Goal: Transaction & Acquisition: Purchase product/service

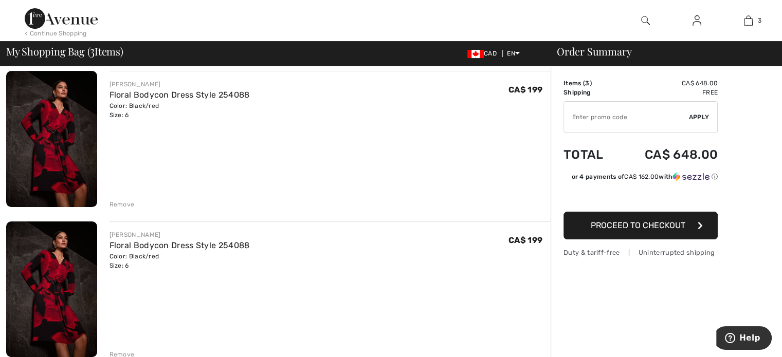
scroll to position [234, 0]
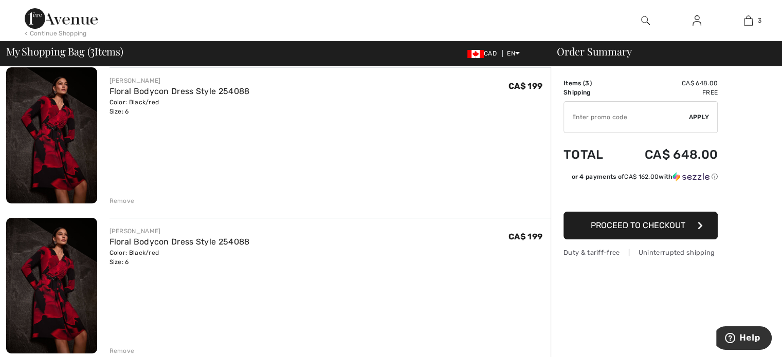
click at [125, 352] on div "Remove" at bounding box center [122, 351] width 25 height 9
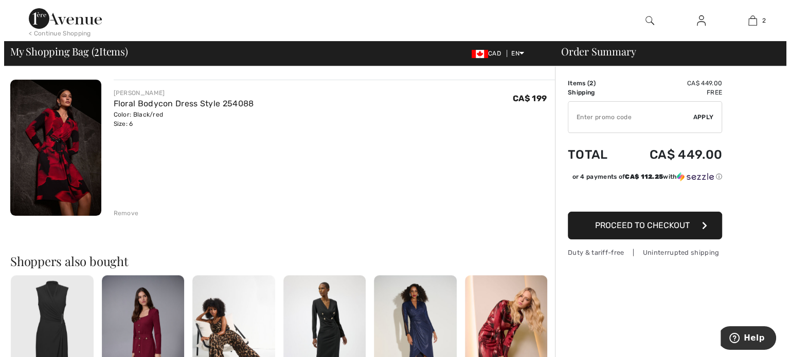
scroll to position [0, 0]
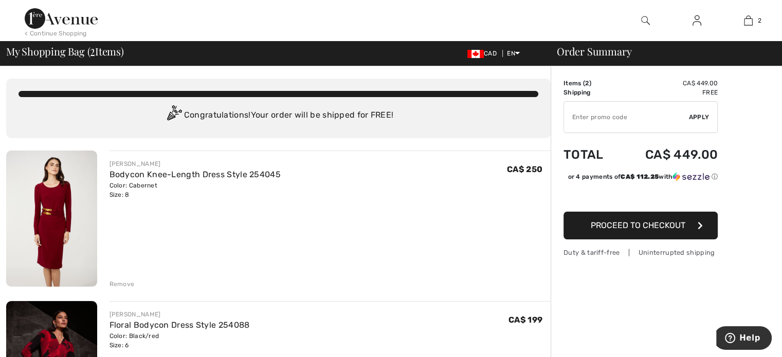
click at [646, 15] on img at bounding box center [645, 20] width 9 height 12
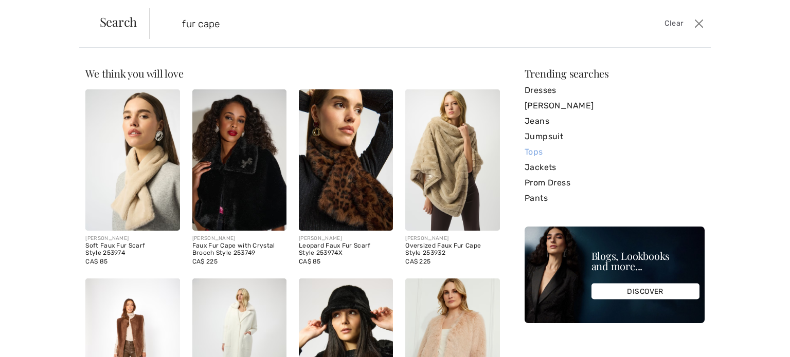
type input "fur cape"
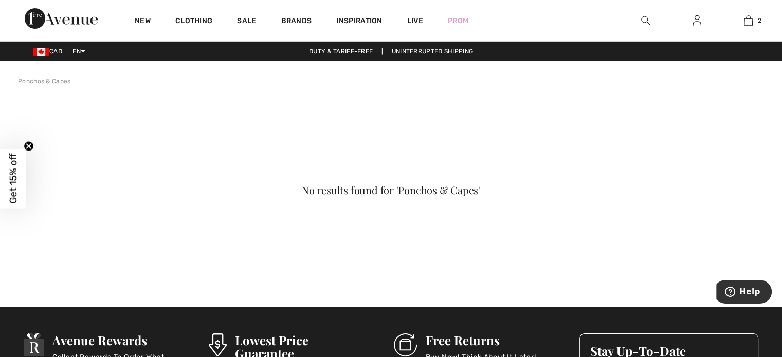
click at [645, 19] on img at bounding box center [645, 20] width 9 height 12
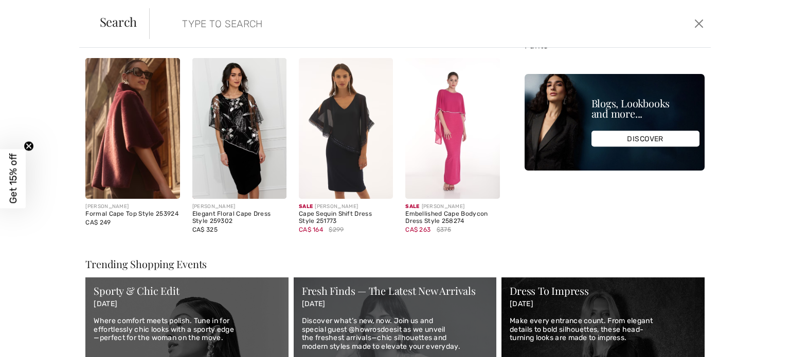
scroll to position [221, 0]
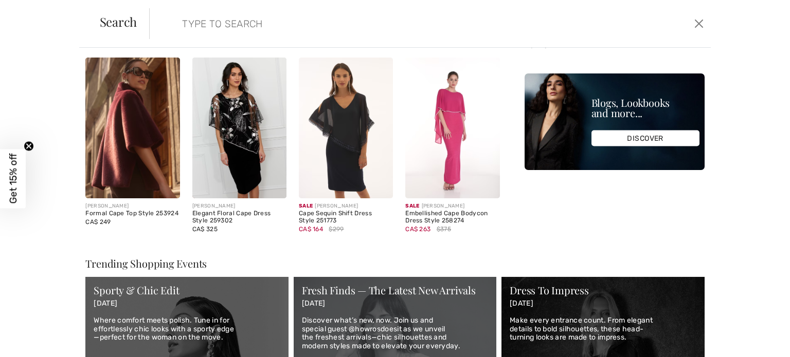
click at [134, 130] on img at bounding box center [132, 128] width 94 height 141
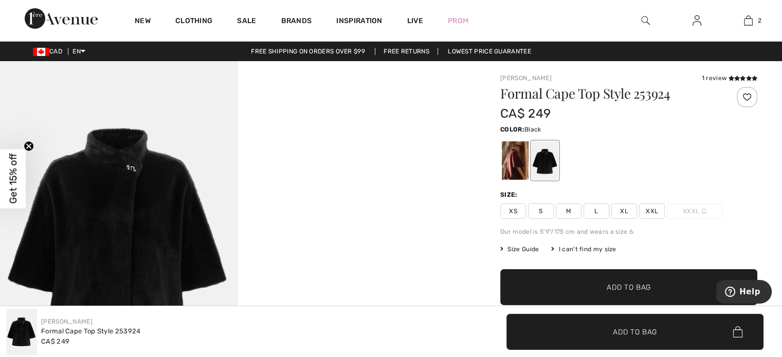
click at [546, 160] on div at bounding box center [545, 160] width 27 height 39
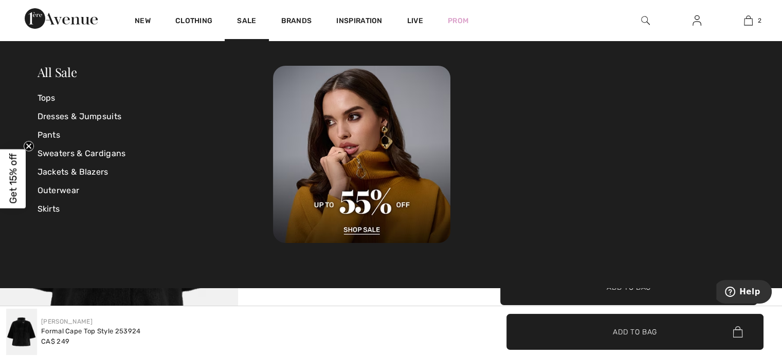
click at [545, 127] on div at bounding box center [508, 154] width 471 height 177
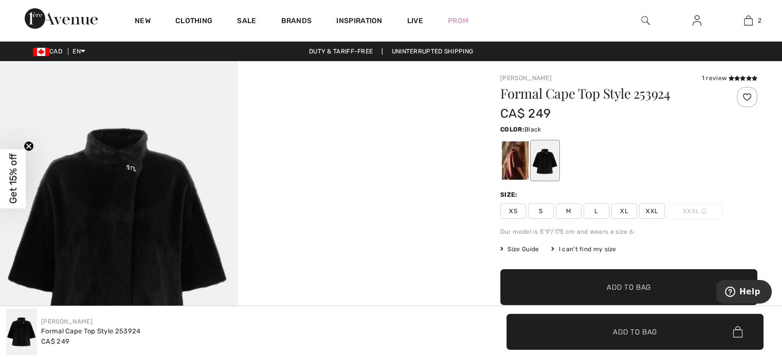
click at [643, 19] on img at bounding box center [645, 20] width 9 height 12
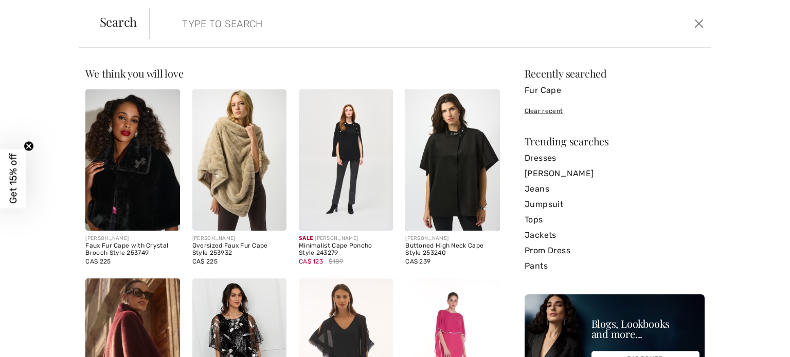
click at [335, 148] on img at bounding box center [346, 159] width 94 height 141
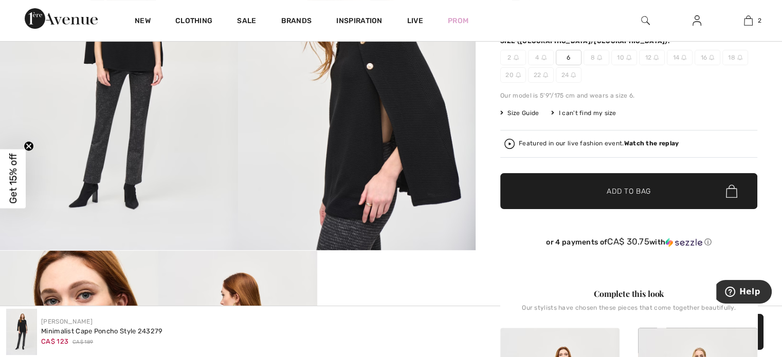
scroll to position [165, 0]
